Goal: Task Accomplishment & Management: Manage account settings

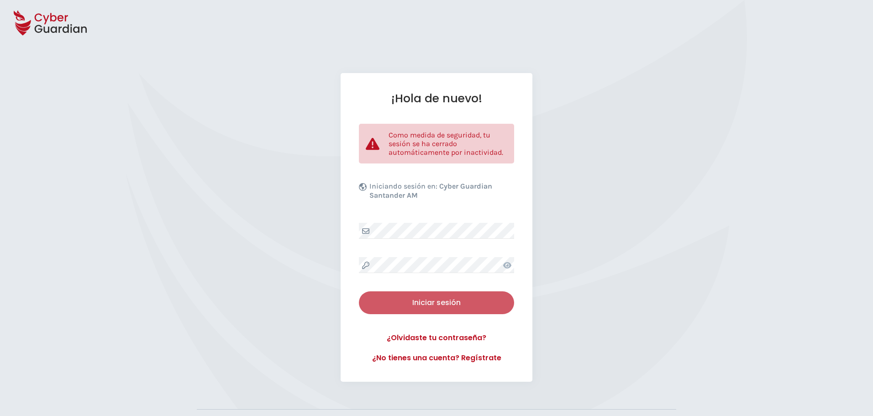
click at [425, 308] on div "Iniciar sesión" at bounding box center [437, 302] width 142 height 11
